Goal: Task Accomplishment & Management: Use online tool/utility

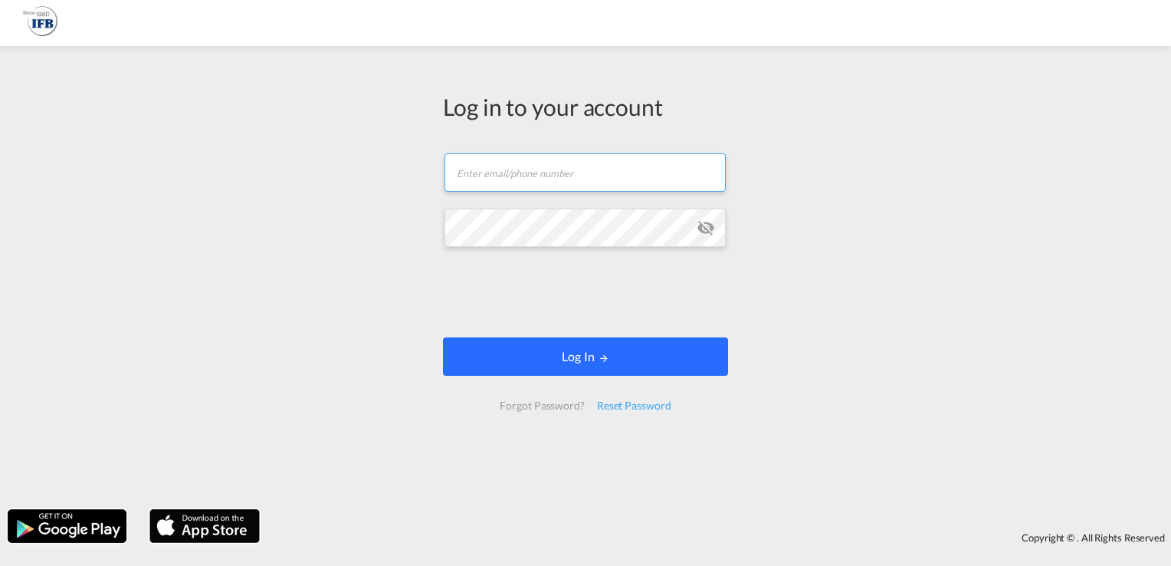
type input "[PERSON_NAME][EMAIL_ADDRESS][DOMAIN_NAME]"
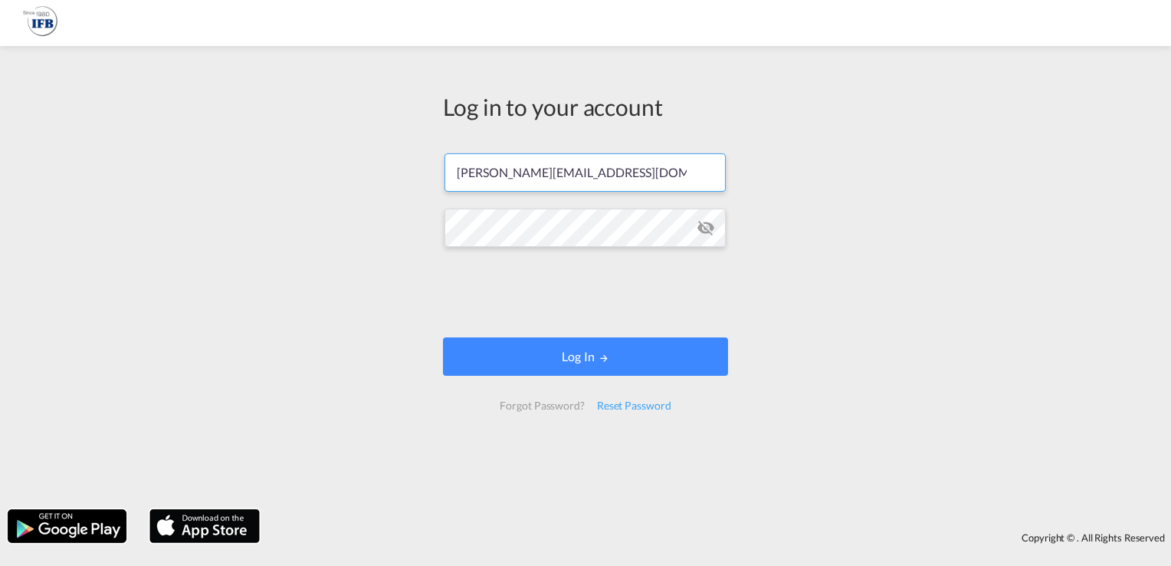
click at [561, 335] on form "[PERSON_NAME][EMAIL_ADDRESS][DOMAIN_NAME] Email field is required Password fiel…" at bounding box center [585, 281] width 285 height 287
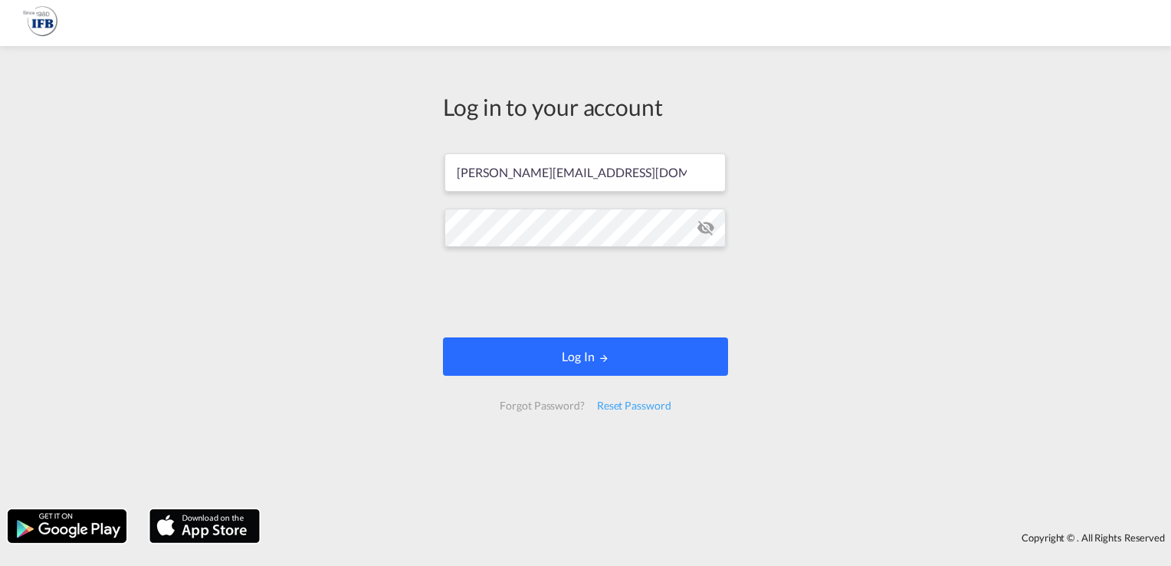
click at [588, 360] on button "Log In" at bounding box center [585, 356] width 285 height 38
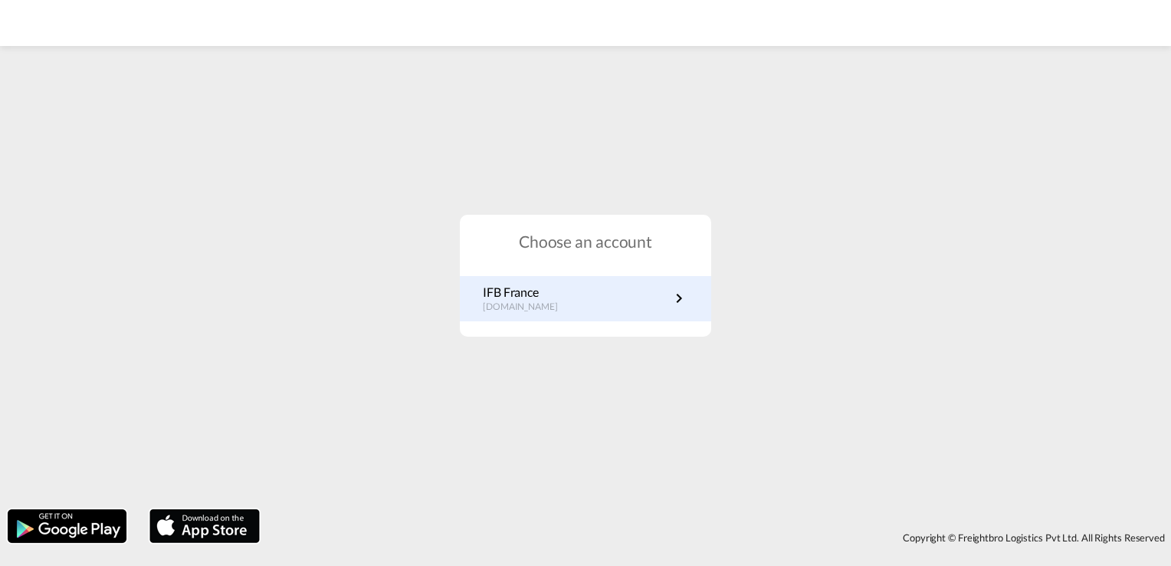
click at [532, 302] on p "[DOMAIN_NAME]" at bounding box center [528, 306] width 90 height 13
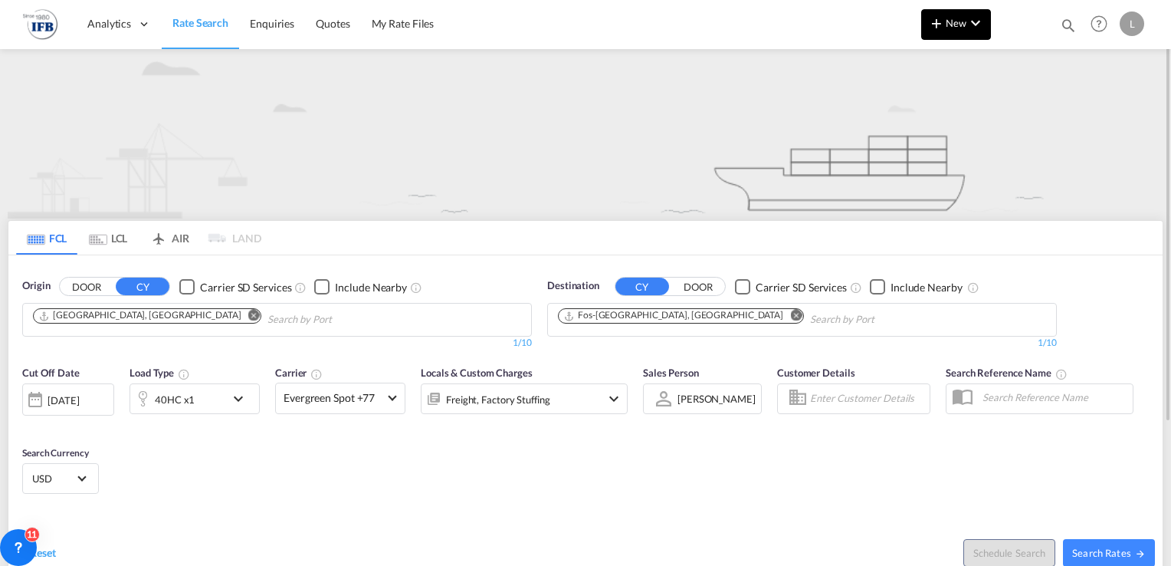
click at [959, 25] on span "New" at bounding box center [955, 23] width 57 height 12
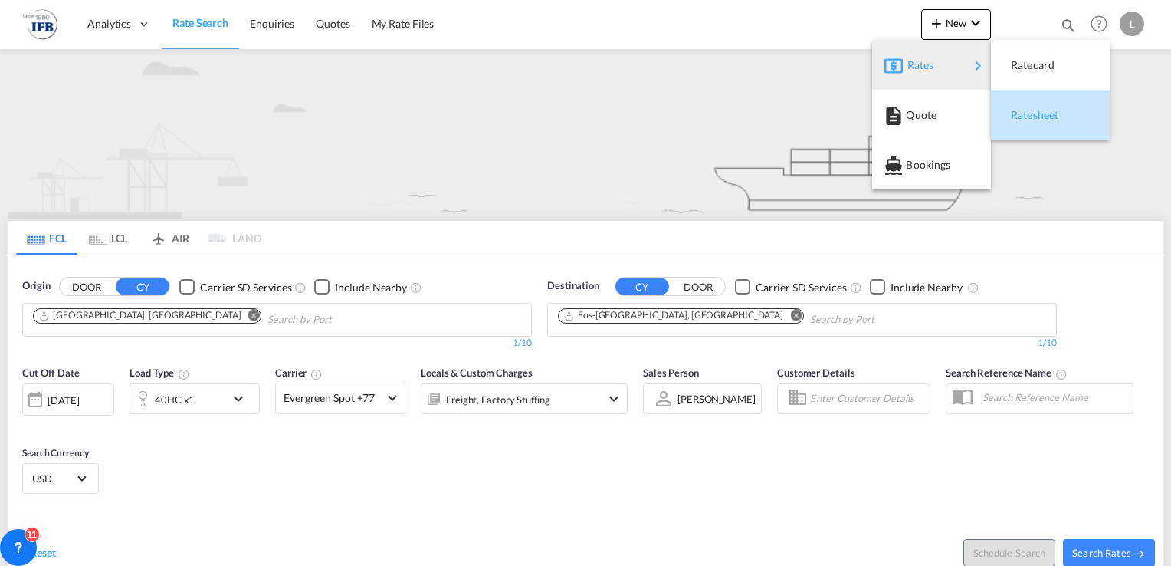
click at [1028, 115] on span "Ratesheet" at bounding box center [1019, 115] width 17 height 31
